Goal: Navigation & Orientation: Understand site structure

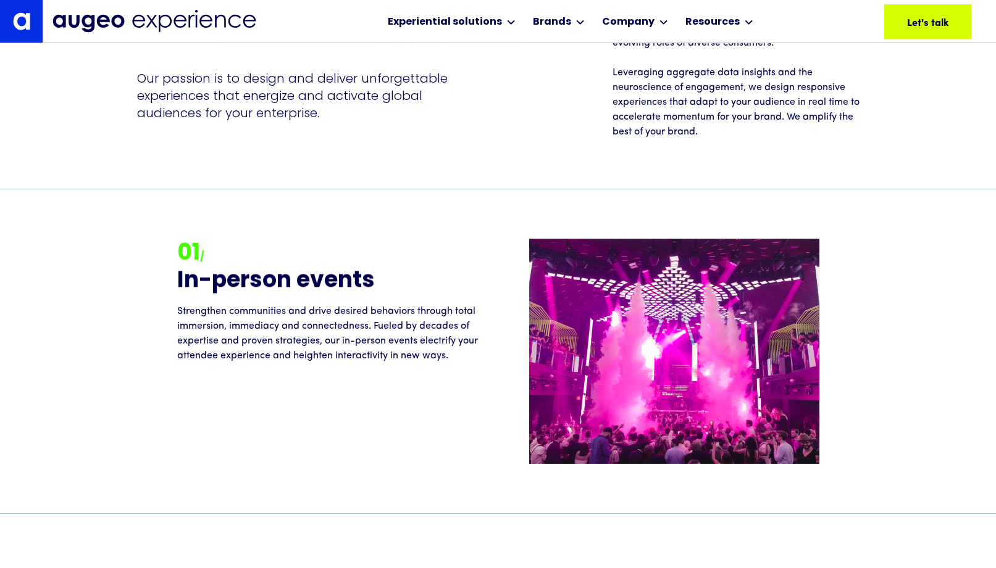
scroll to position [1273, 0]
click at [442, 260] on h2 "01 /" at bounding box center [337, 253] width 321 height 31
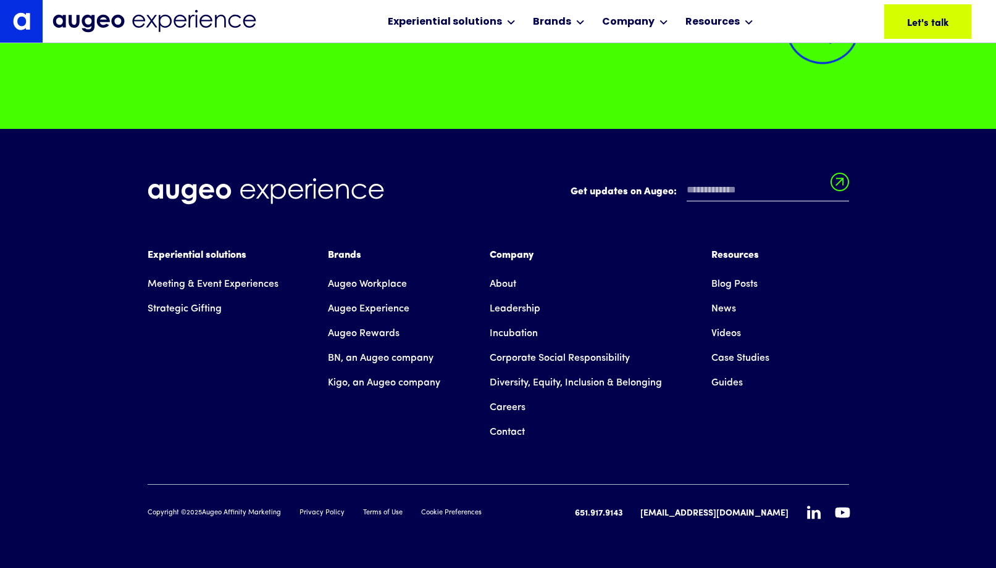
scroll to position [11238, 0]
